Goal: Find contact information: Find contact information

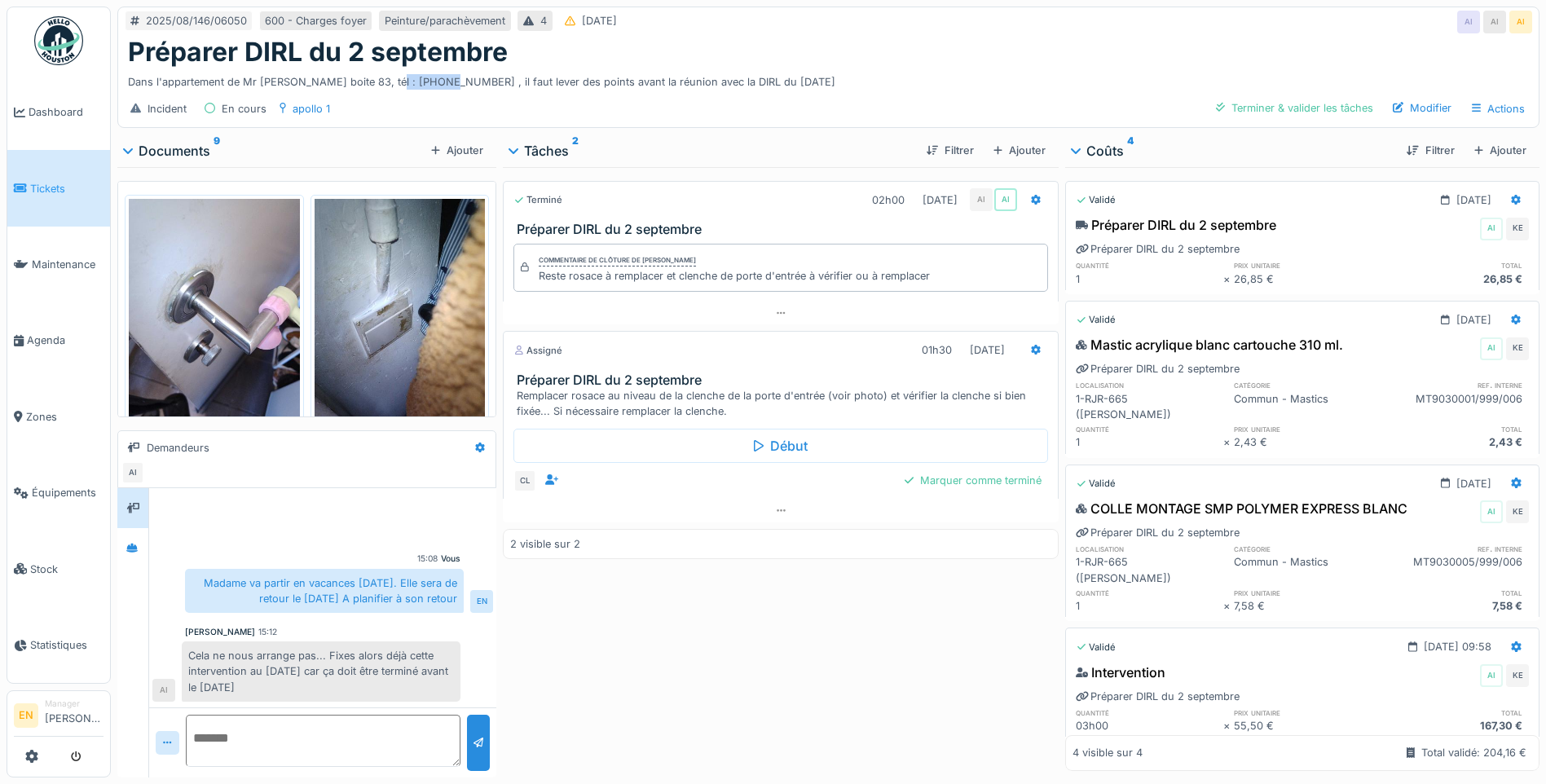
scroll to position [2, 0]
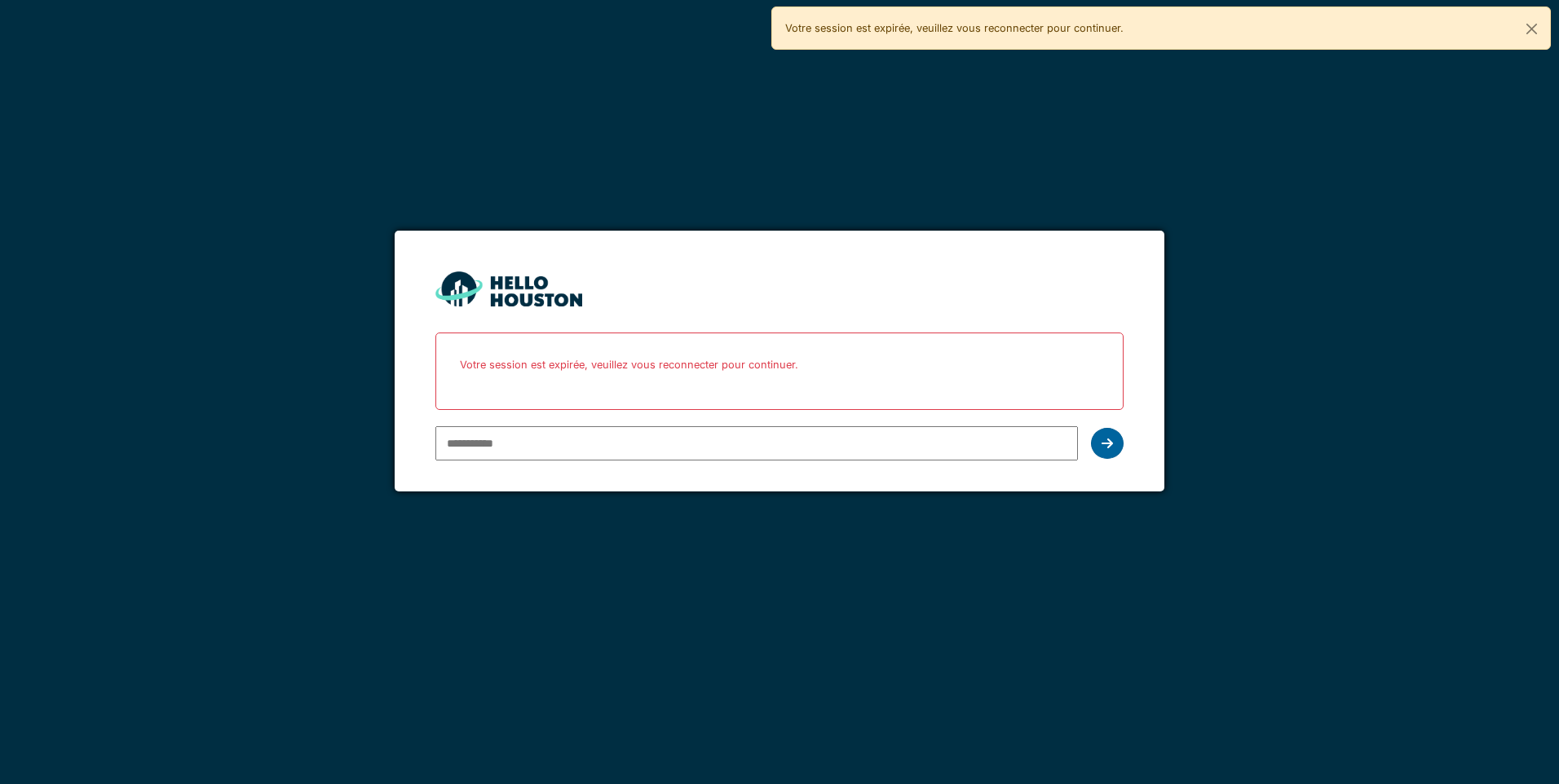
type input "**********"
click at [1113, 443] on icon at bounding box center [1108, 444] width 12 height 13
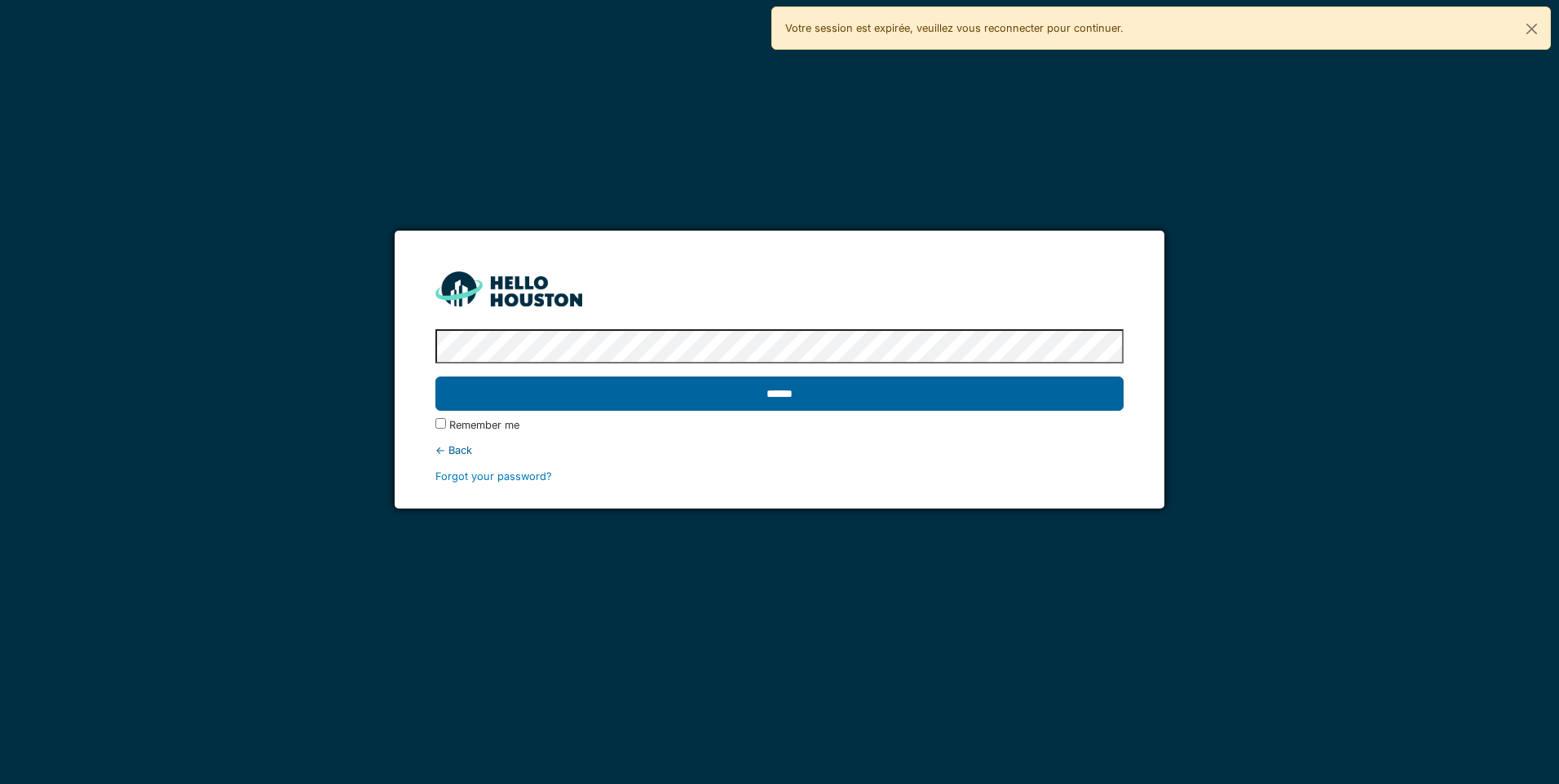
click at [792, 401] on input "******" at bounding box center [780, 394] width 687 height 35
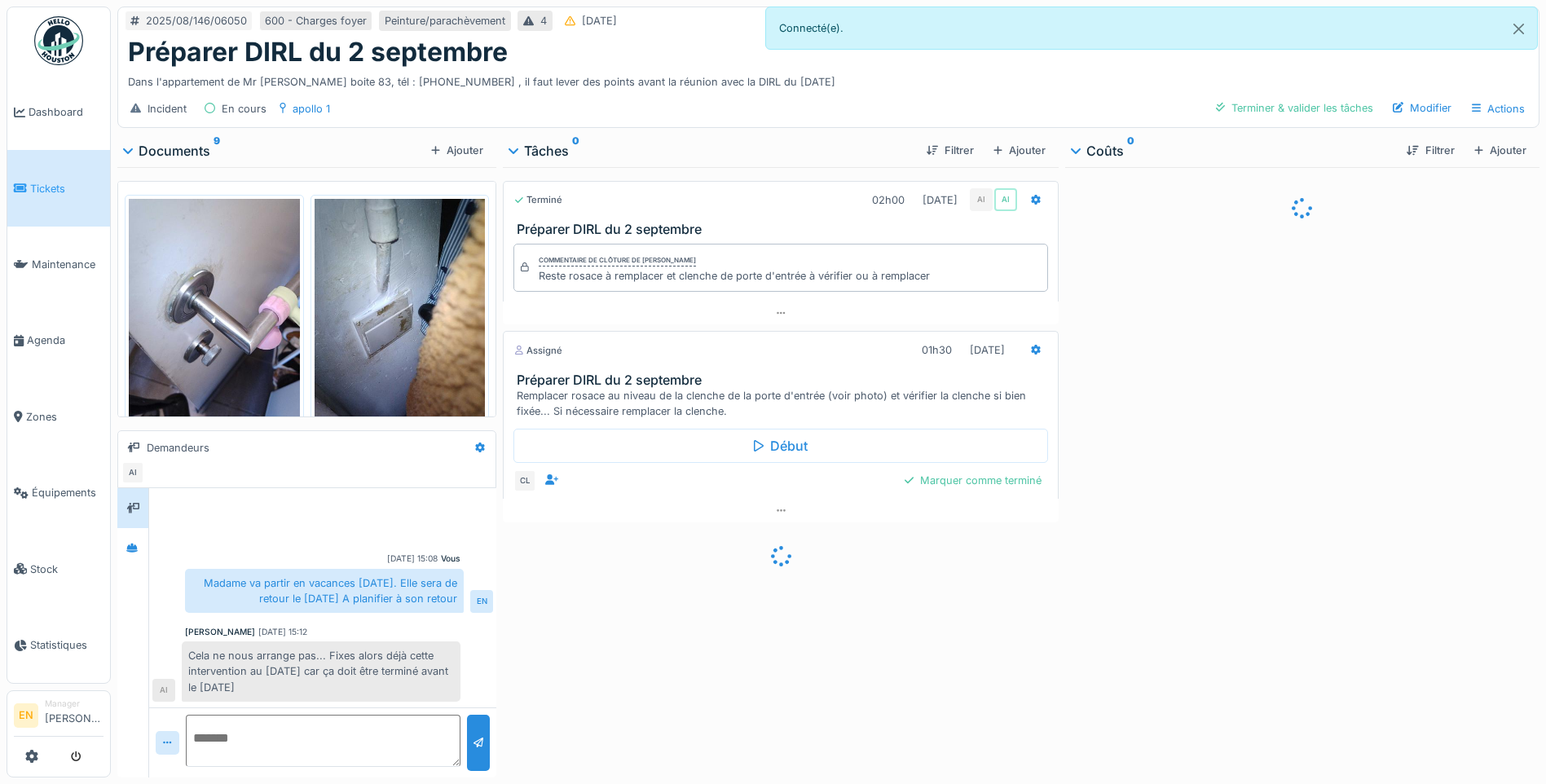
scroll to position [2, 0]
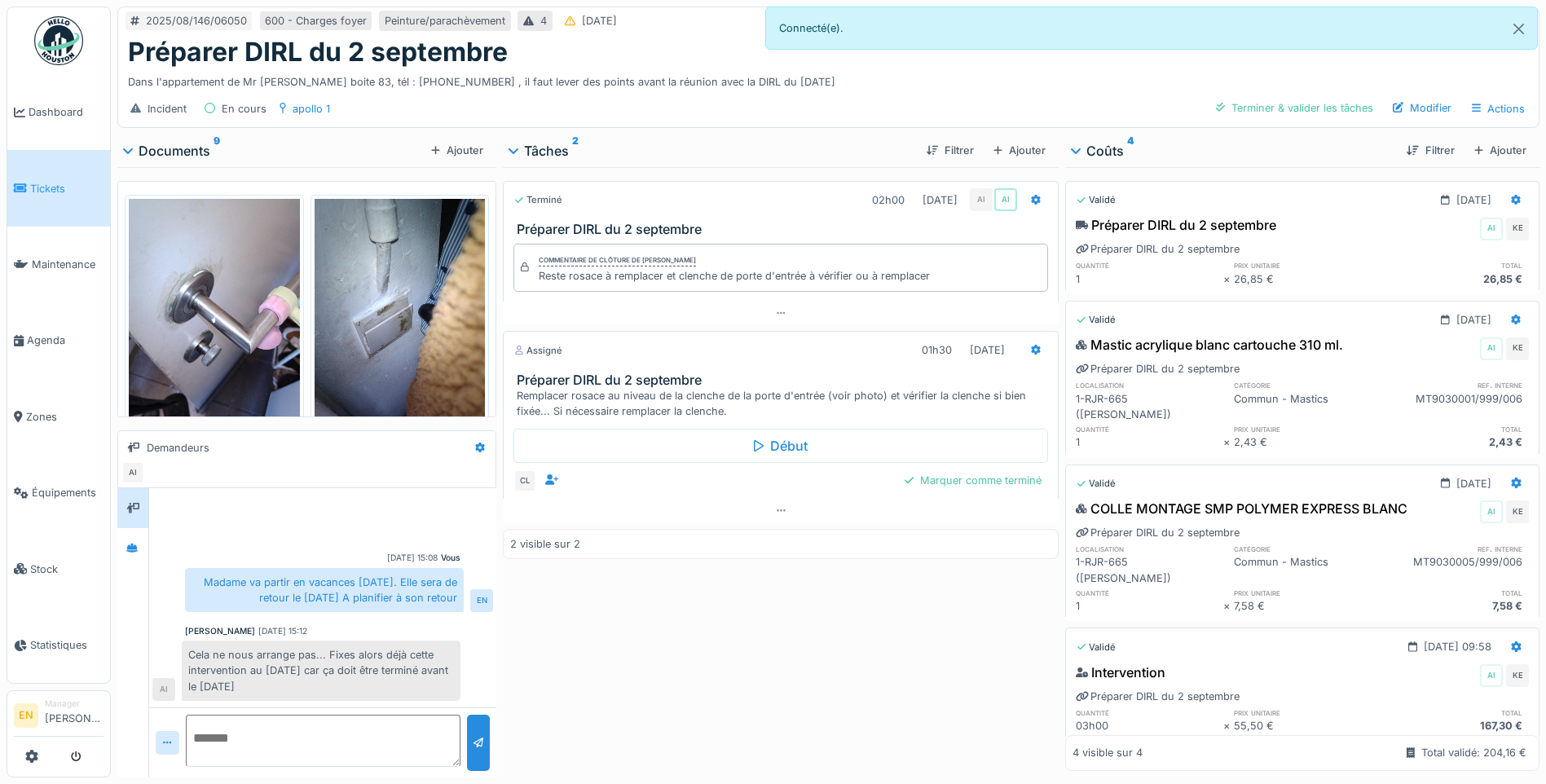
click at [794, 640] on div "Terminé 02h00 [DATE] AI AI Préparer DIRL du [DATE] Commentaire de clôture de [P…" at bounding box center [781, 468] width 556 height 604
click at [675, 73] on div "Dans l'appartement de Mr [PERSON_NAME] boite 83, tél : [PHONE_NUMBER] , il faut…" at bounding box center [828, 78] width 1401 height 22
click at [829, 78] on div "Dans l'appartement de Mr [PERSON_NAME] boite 83, tél : [PHONE_NUMBER] , il faut…" at bounding box center [828, 78] width 1401 height 22
drag, startPoint x: 390, startPoint y: 81, endPoint x: 450, endPoint y: 84, distance: 60.1
click at [450, 84] on div "Dans l'appartement de Mr [PERSON_NAME] boite 83, tél : [PHONE_NUMBER] , il faut…" at bounding box center [828, 78] width 1401 height 22
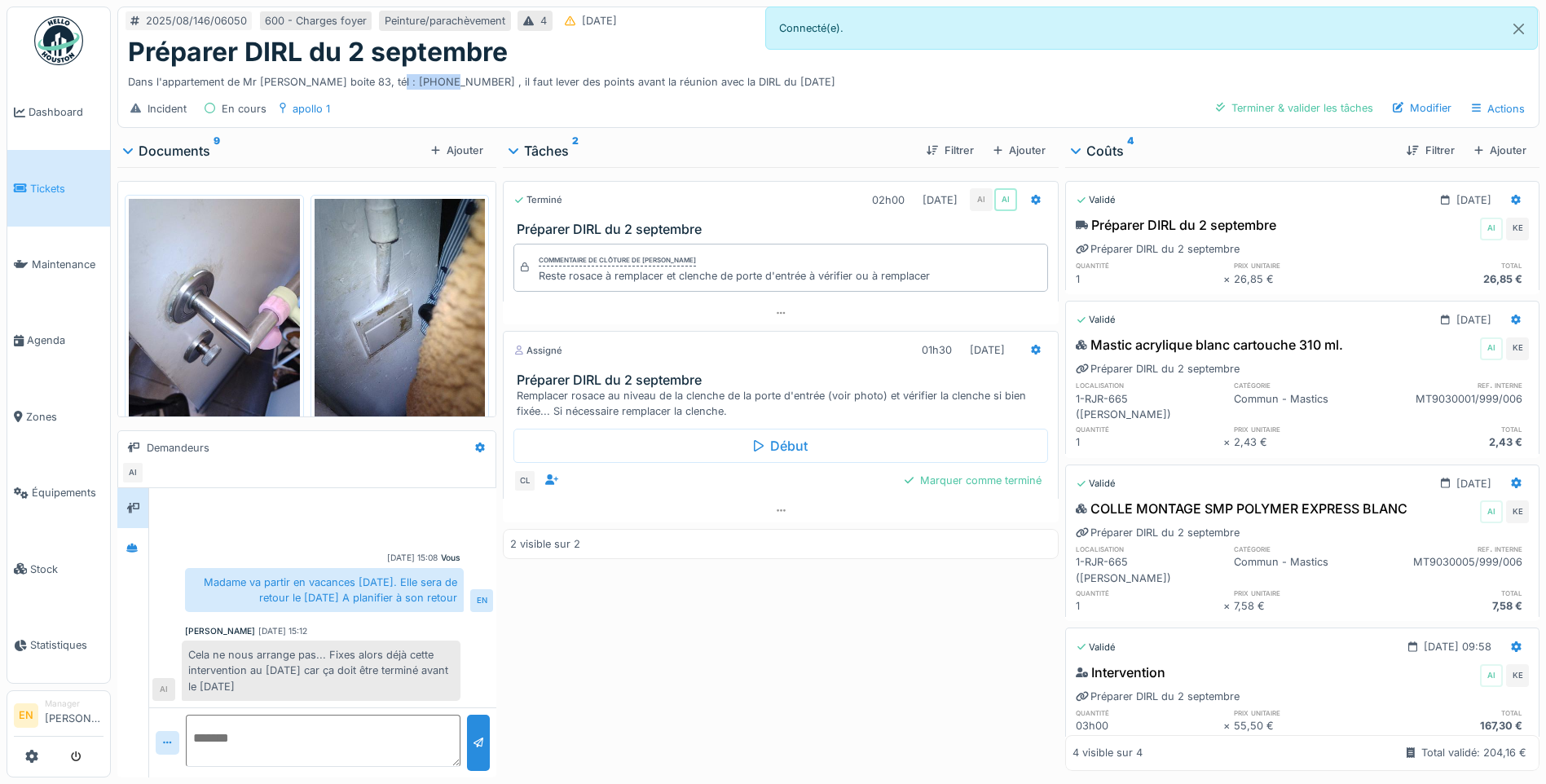
copy div "0499186709"
click at [692, 652] on div "Terminé 02h00 [DATE] AI AI Préparer DIRL du [DATE] Commentaire de clôture de [P…" at bounding box center [781, 468] width 556 height 604
click at [640, 708] on div "Terminé 02h00 [DATE] AI AI Préparer DIRL du [DATE] Commentaire de clôture de [P…" at bounding box center [781, 468] width 556 height 604
click at [631, 746] on div "Terminé 02h00 [DATE] AI AI Préparer DIRL du [DATE] Commentaire de clôture de [P…" at bounding box center [781, 468] width 556 height 604
click at [890, 95] on div "Incident En cours apollo 1 Terminer & valider les tâches Modifier Actions" at bounding box center [828, 108] width 1421 height 37
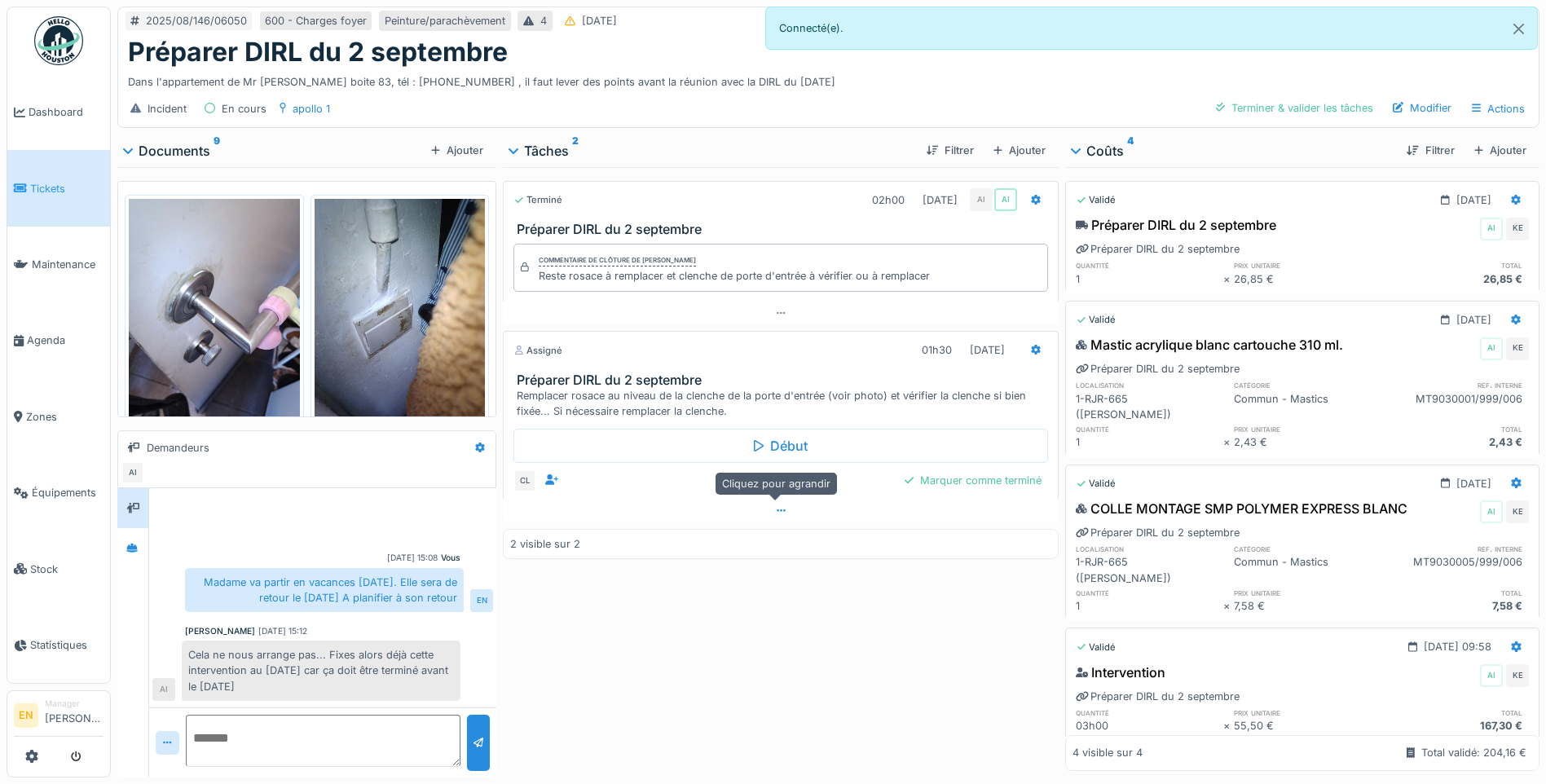
click at [777, 511] on icon at bounding box center [781, 510] width 9 height 11
click at [751, 631] on div "Terminé 02h00 [DATE] AI AI Préparer DIRL du [DATE] Commentaire de clôture de [P…" at bounding box center [781, 468] width 556 height 604
click at [667, 660] on div "Terminé 02h00 [DATE] AI AI Préparer DIRL du [DATE] Commentaire de clôture de [P…" at bounding box center [781, 468] width 556 height 604
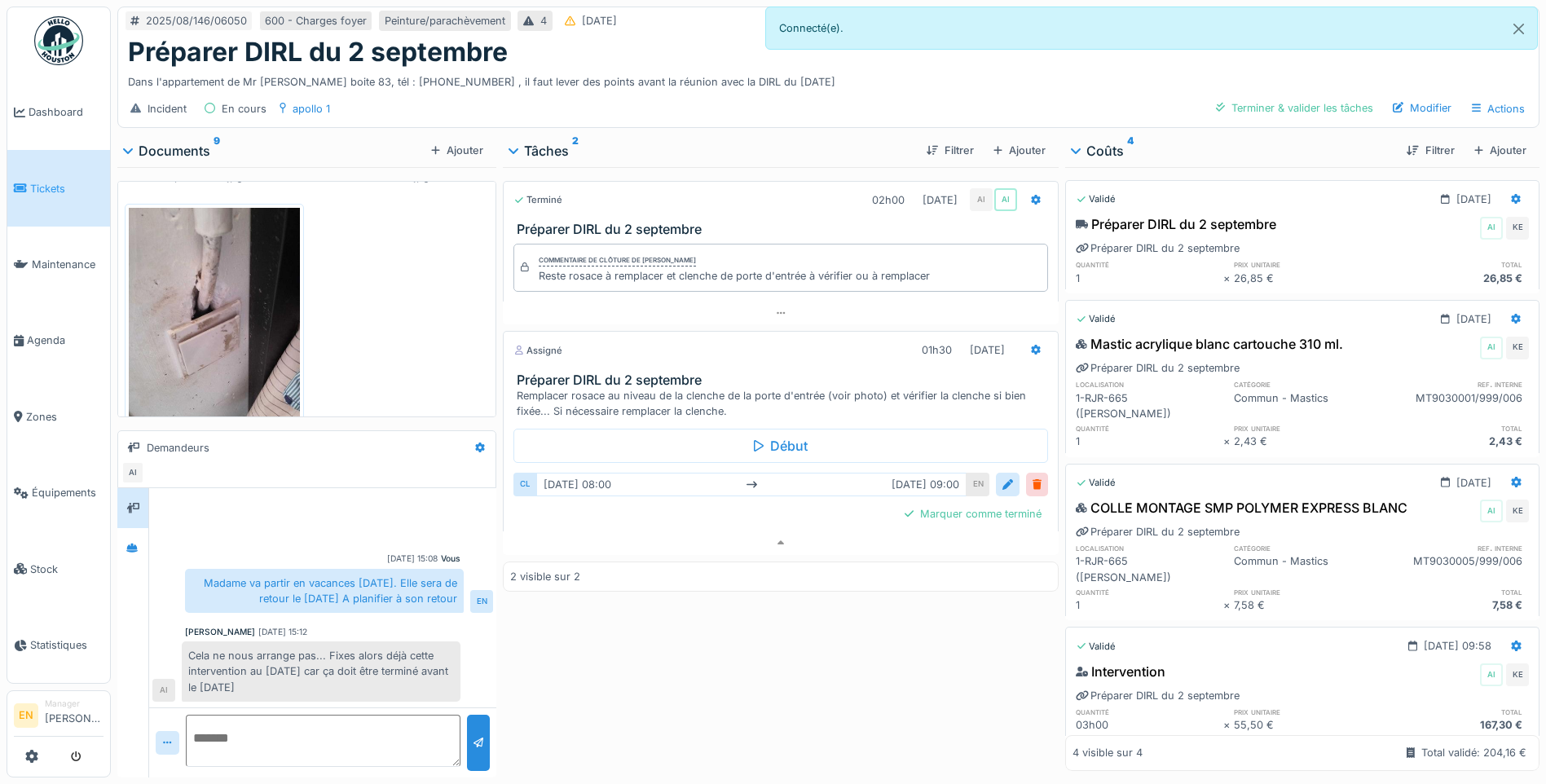
scroll to position [0, 0]
click at [839, 656] on div "Terminé 02h00 [DATE] AI AI Préparer DIRL du [DATE] Commentaire de clôture de [P…" at bounding box center [781, 468] width 556 height 604
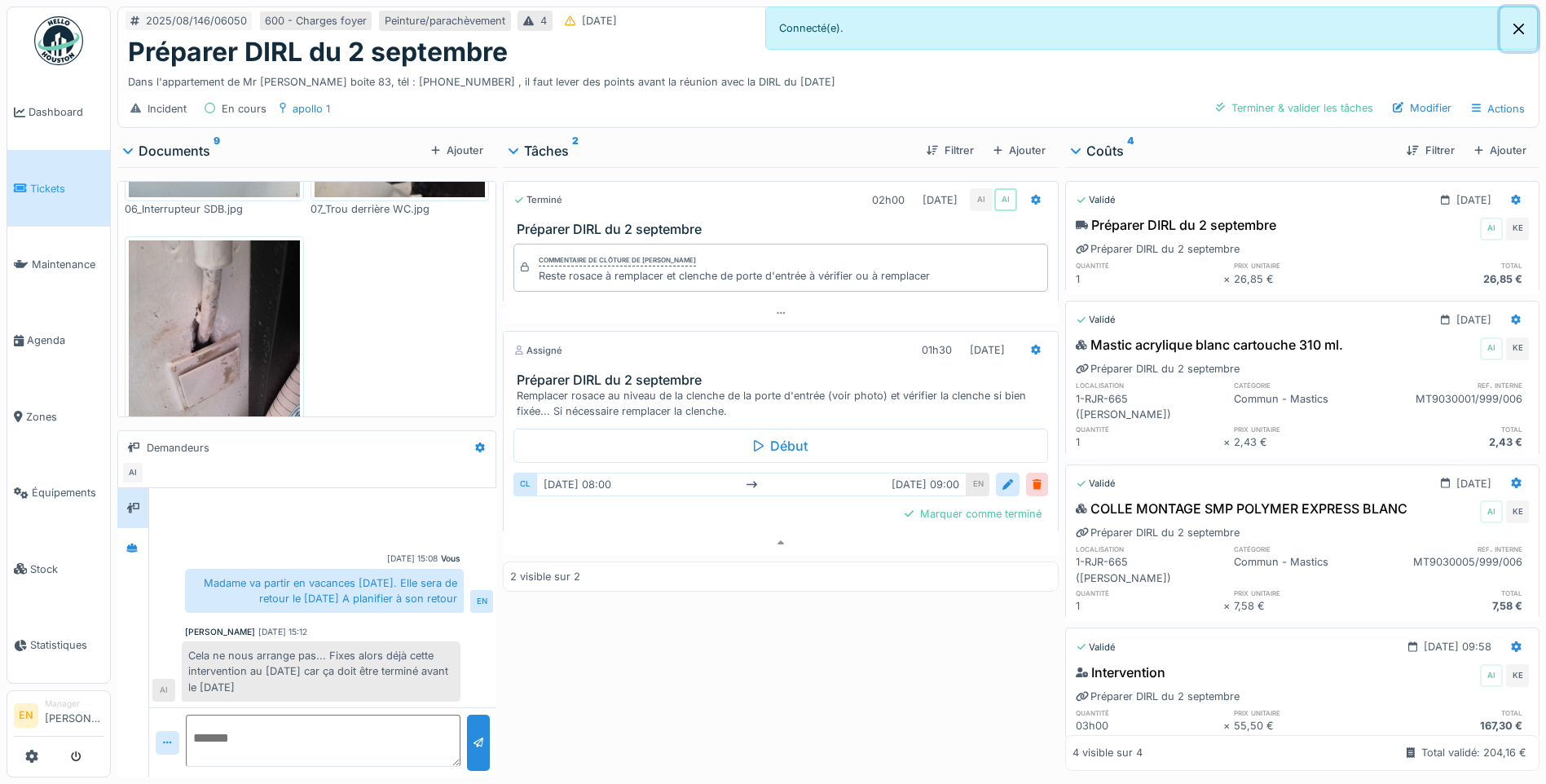
click at [1519, 27] on button "Close" at bounding box center [1519, 29] width 37 height 44
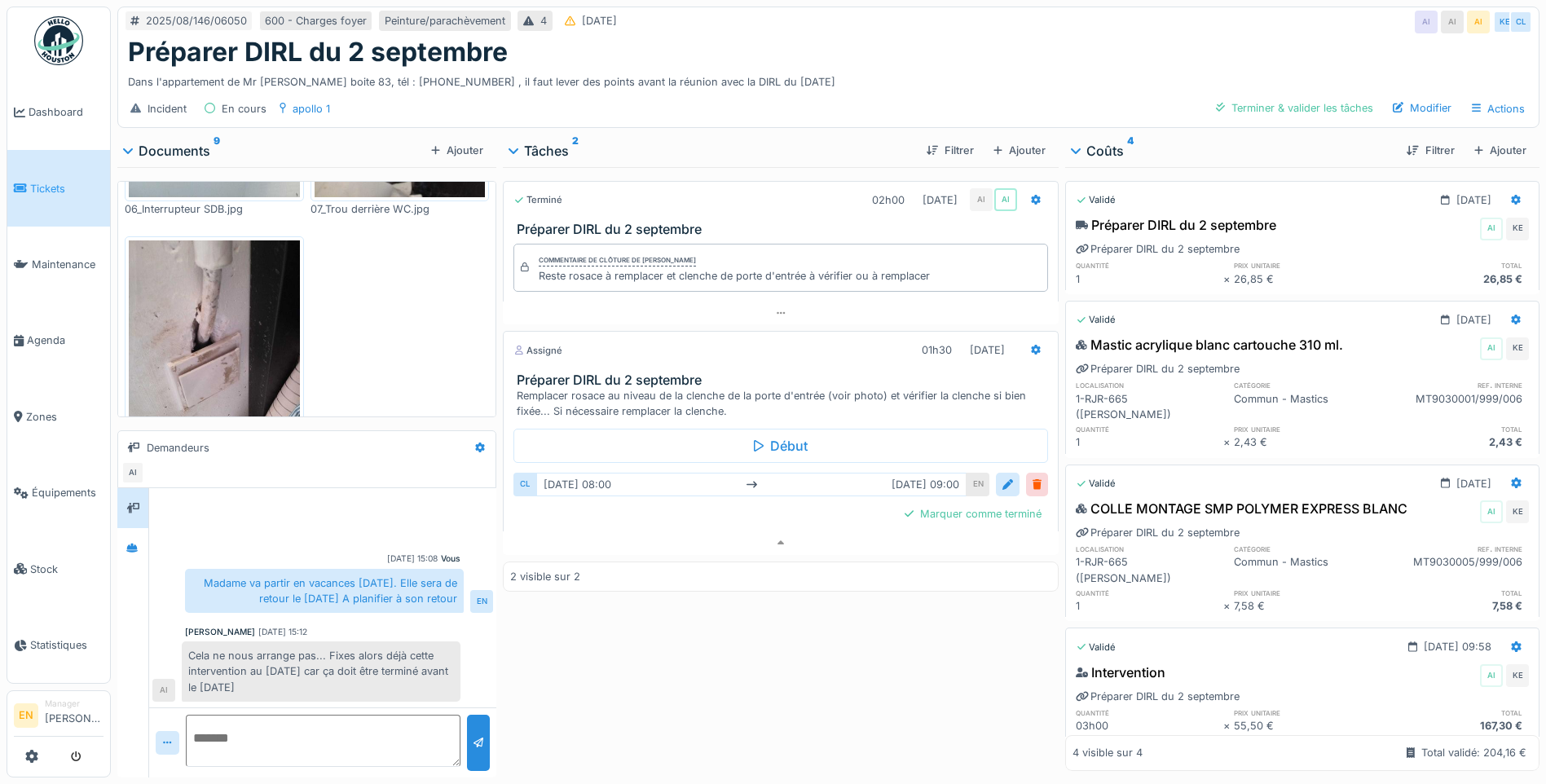
click at [689, 694] on div "Terminé 02h00 [DATE] AI AI Préparer DIRL du [DATE] Commentaire de clôture de [P…" at bounding box center [781, 468] width 556 height 604
